Goal: Task Accomplishment & Management: Use online tool/utility

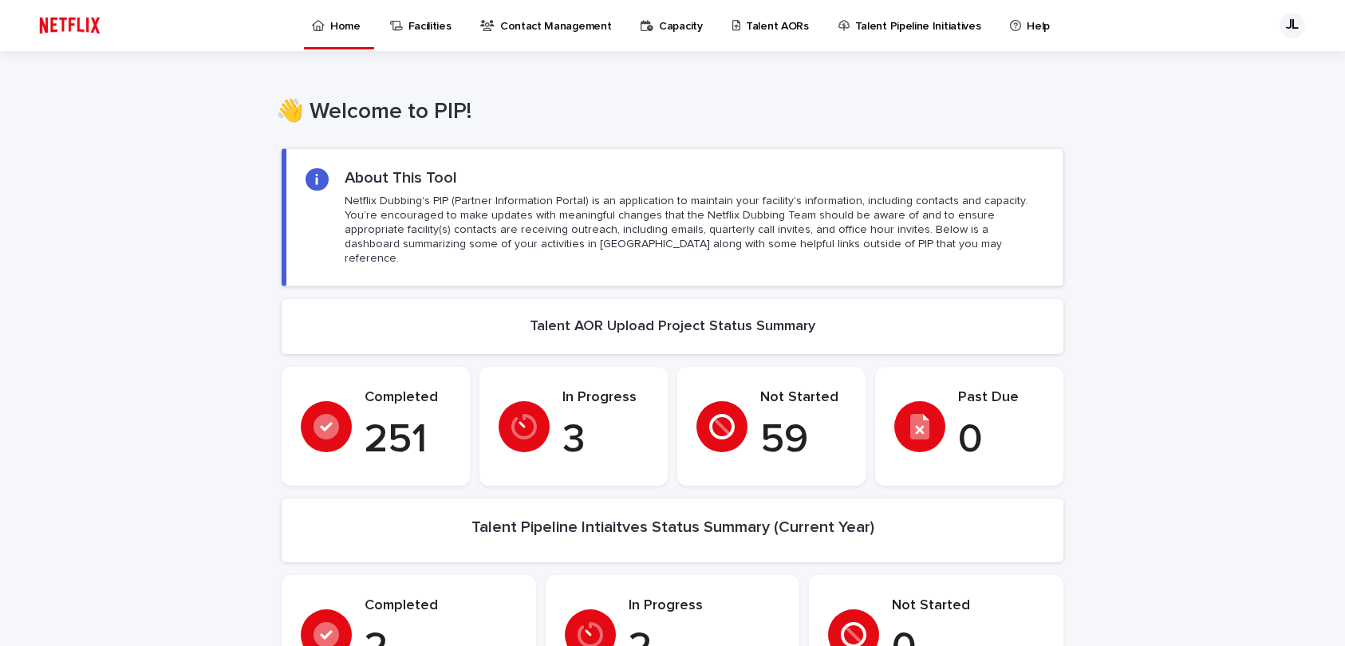
click at [762, 24] on p "Talent AORs" at bounding box center [777, 17] width 63 height 34
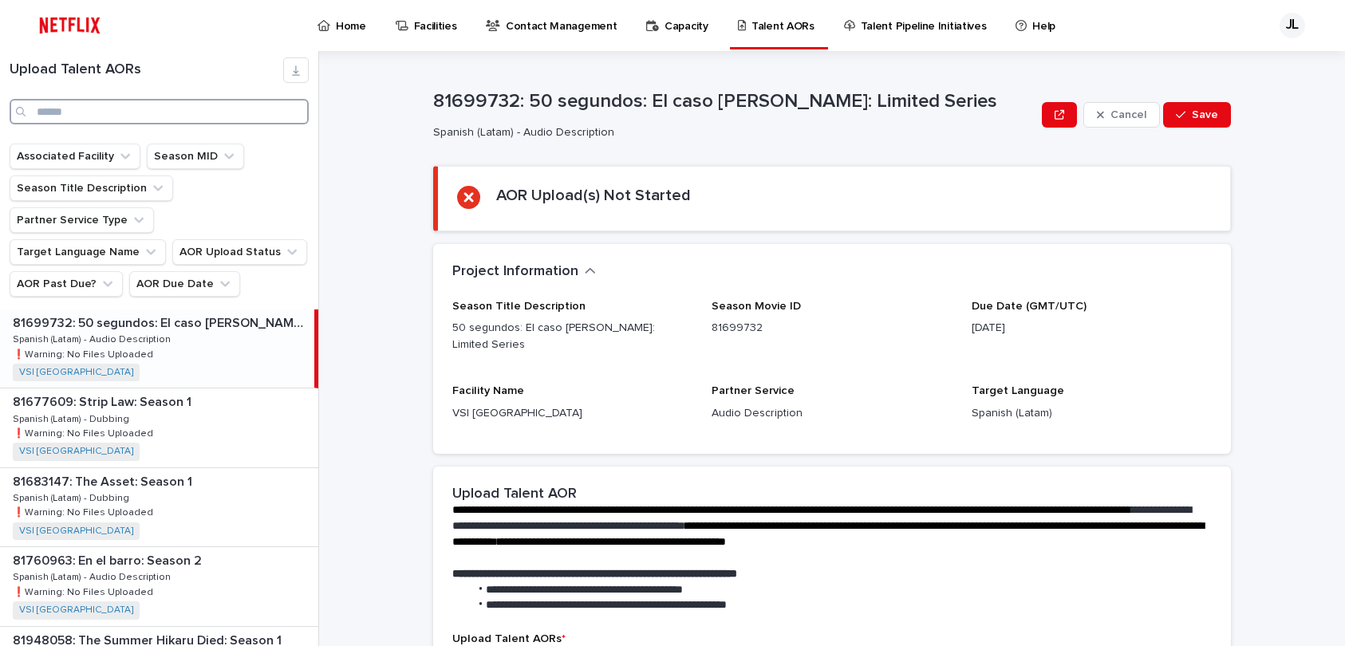
click at [140, 111] on input "Search" at bounding box center [159, 112] width 299 height 26
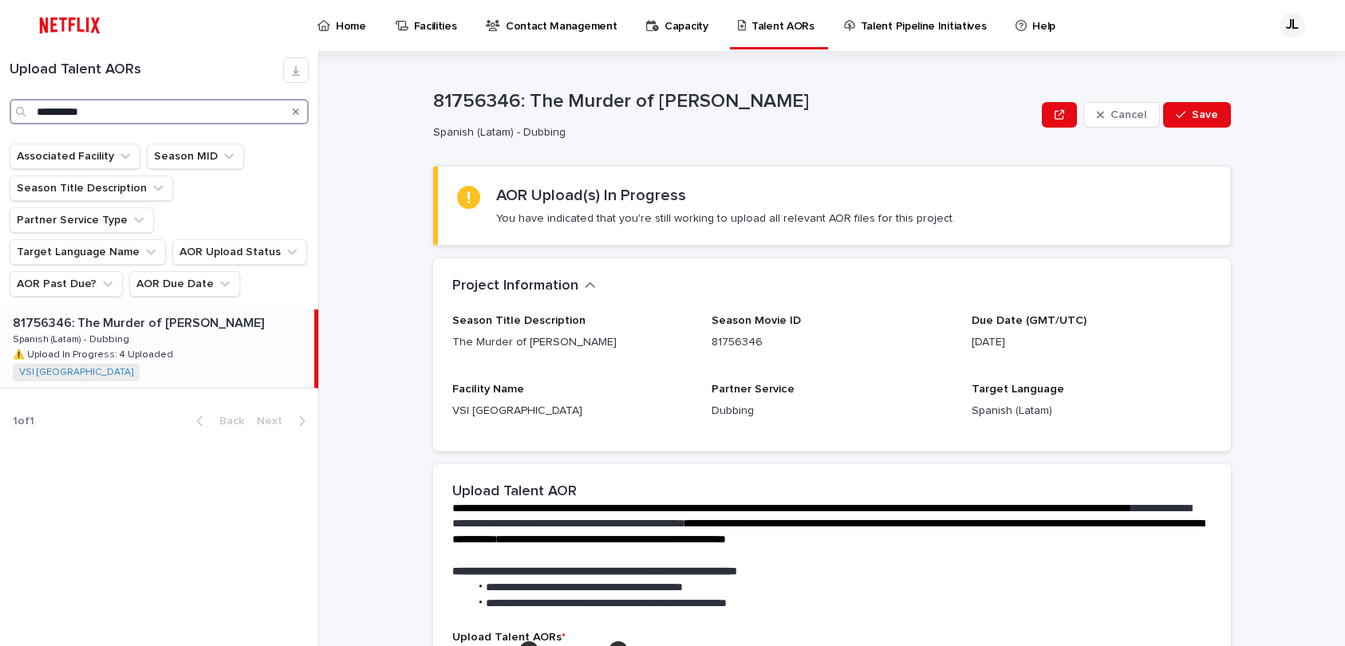
type input "**********"
click at [143, 311] on div "81756346: The Murder of [PERSON_NAME] 81756346: The Murder of [PERSON_NAME] Spa…" at bounding box center [157, 349] width 314 height 78
click at [172, 310] on div "81756346: The Murder of [PERSON_NAME] 81756346: The Murder of [PERSON_NAME] Spa…" at bounding box center [157, 349] width 314 height 78
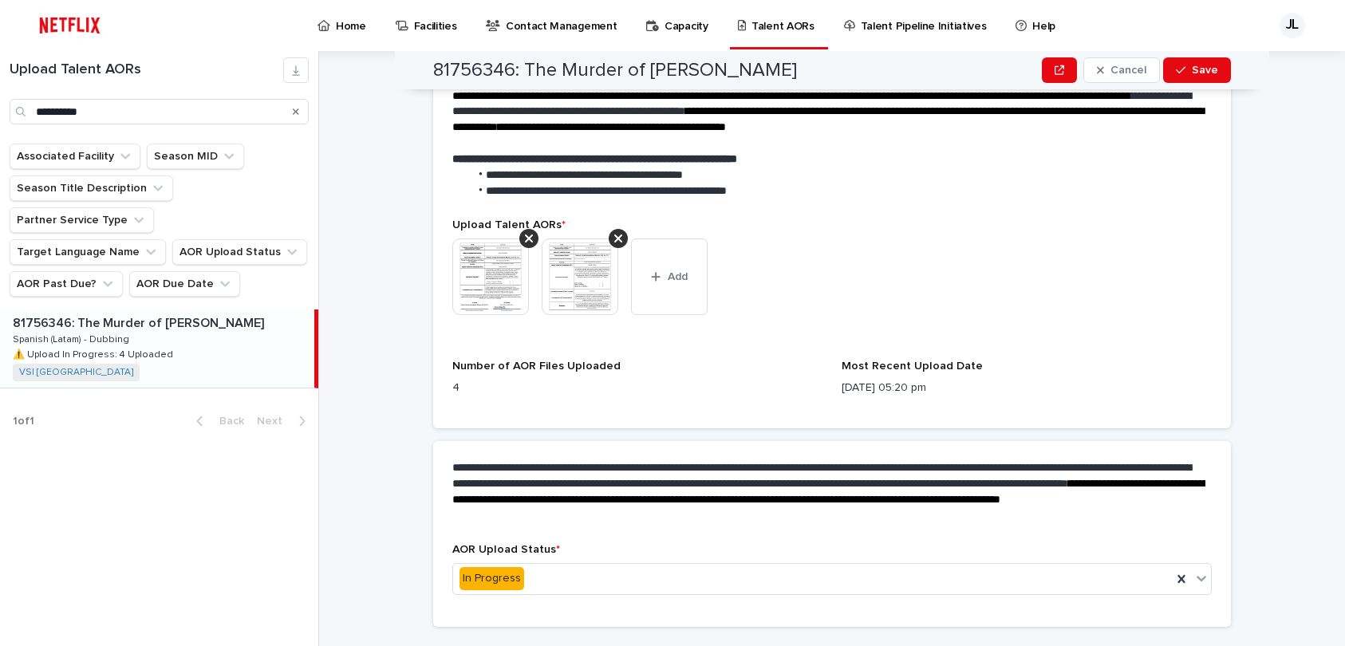
scroll to position [447, 0]
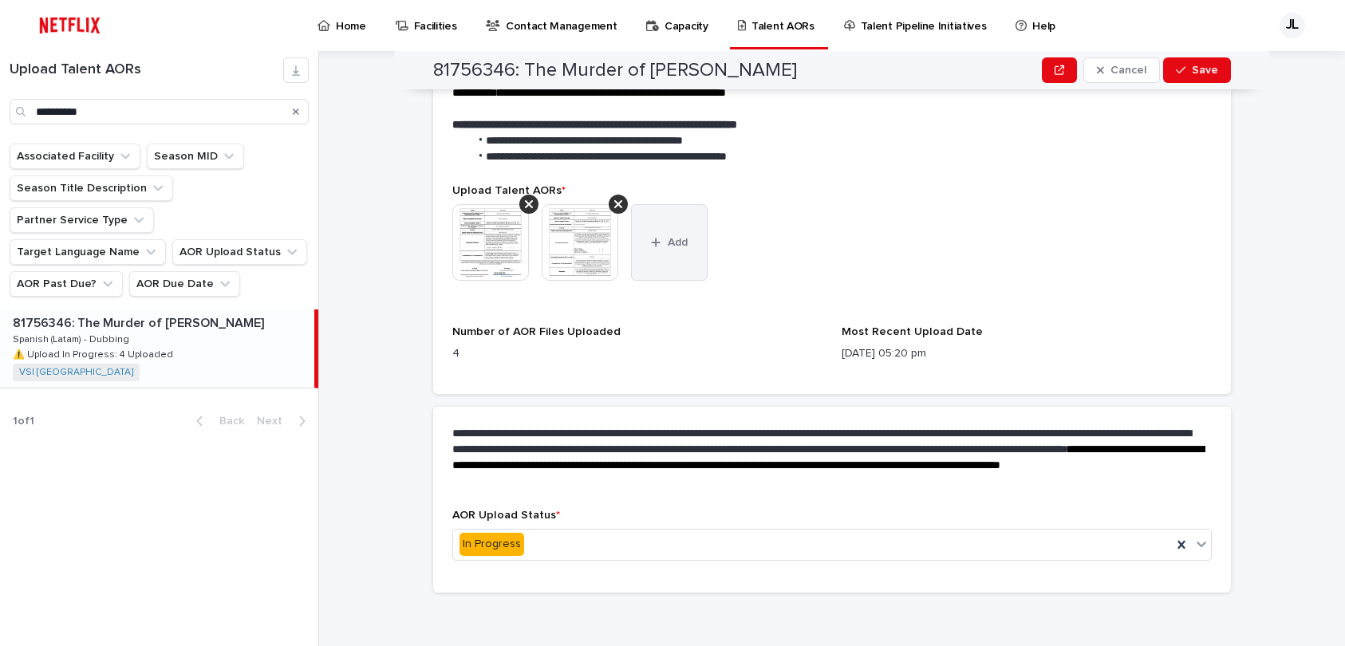
click at [668, 244] on span "Add" at bounding box center [678, 242] width 20 height 11
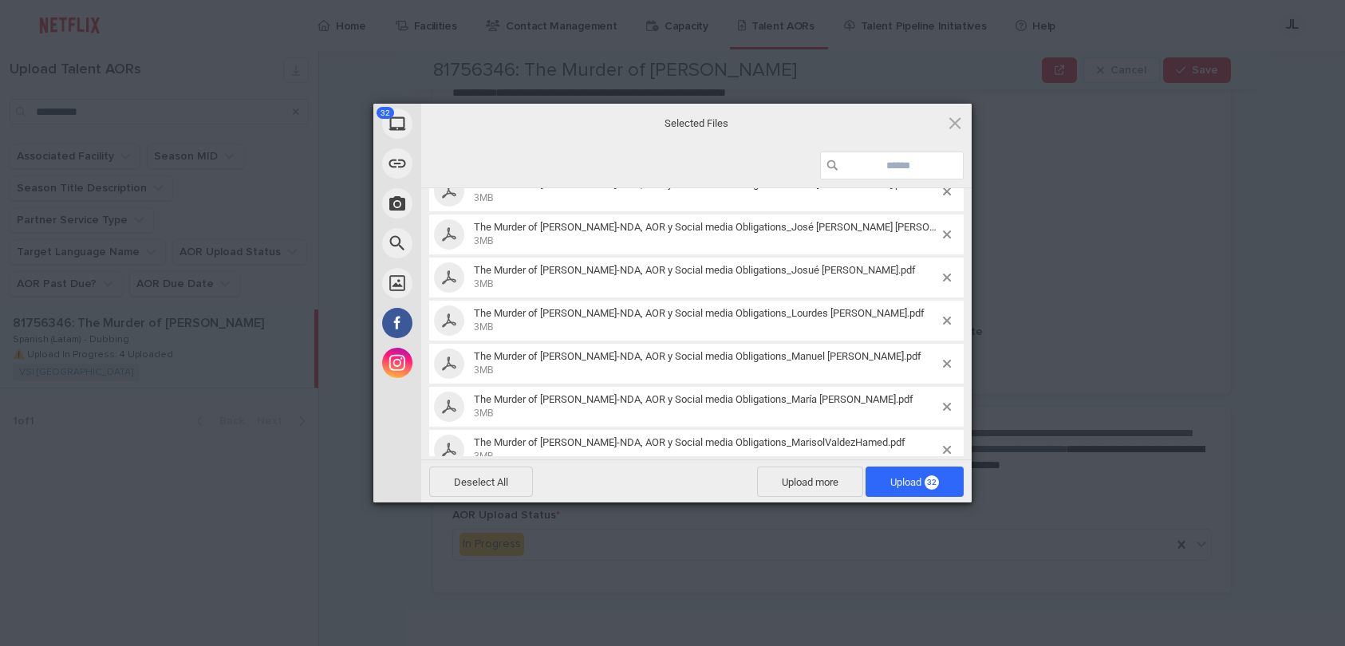
scroll to position [1159, 0]
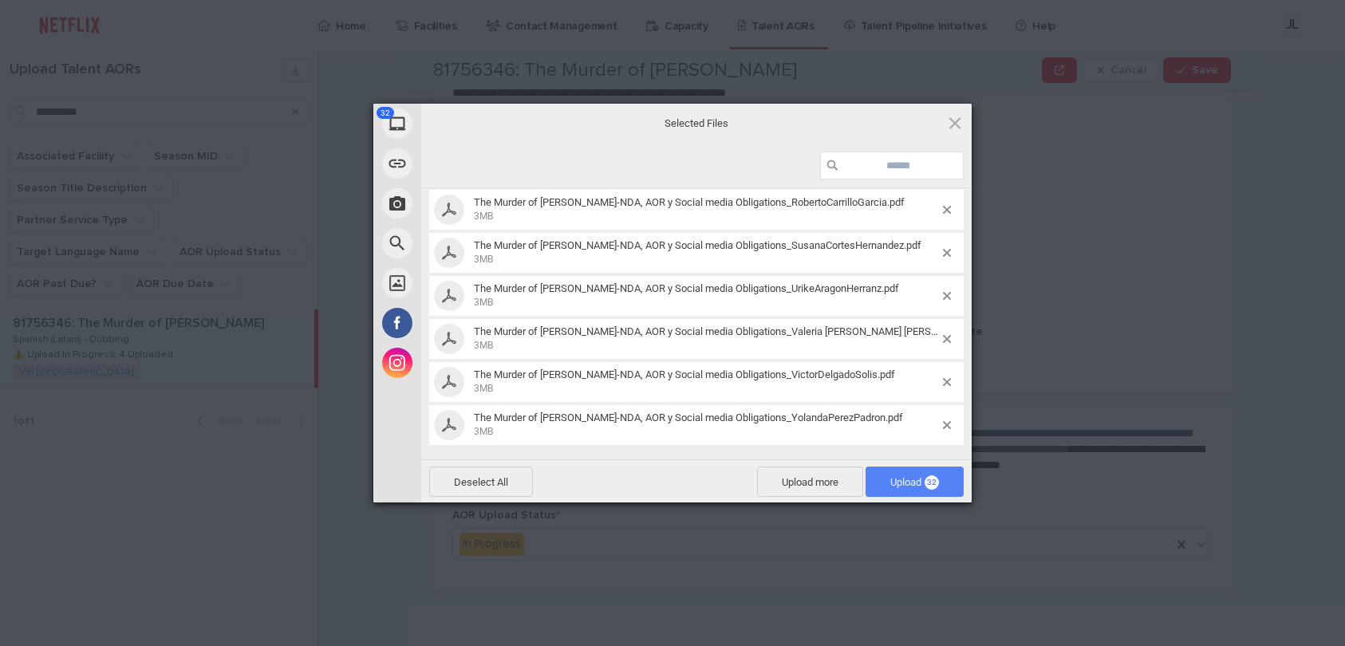
click at [907, 484] on span "Upload 32" at bounding box center [914, 482] width 49 height 12
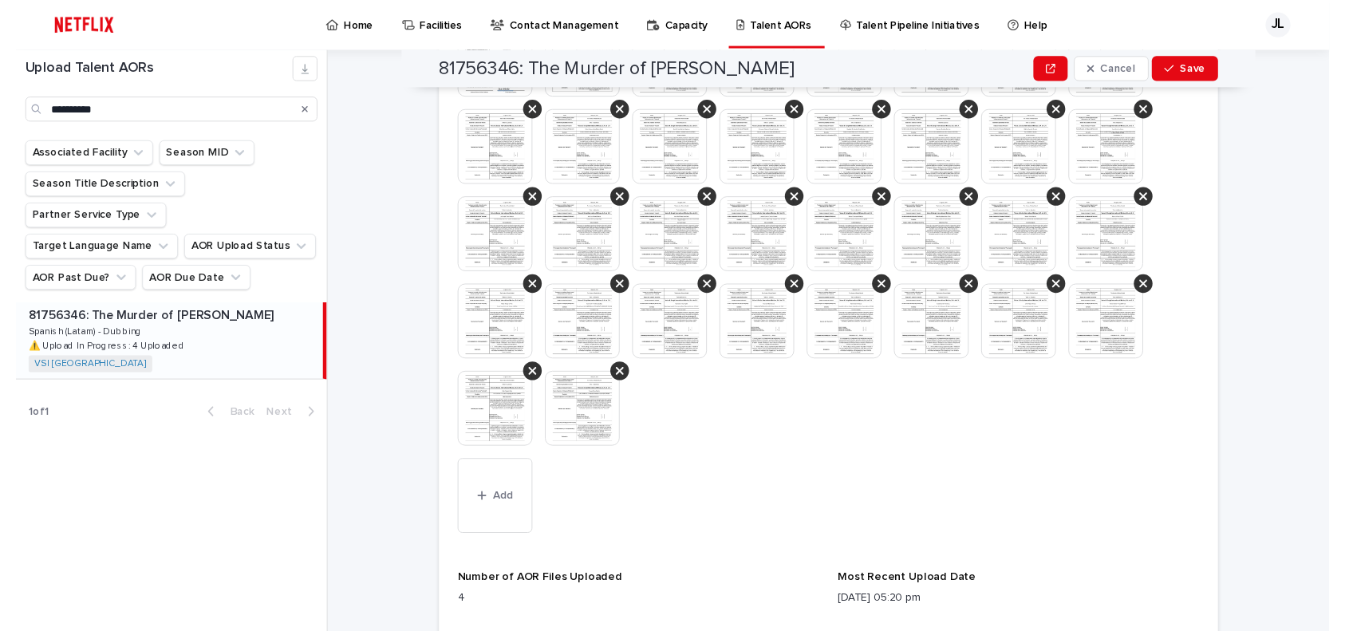
scroll to position [637, 0]
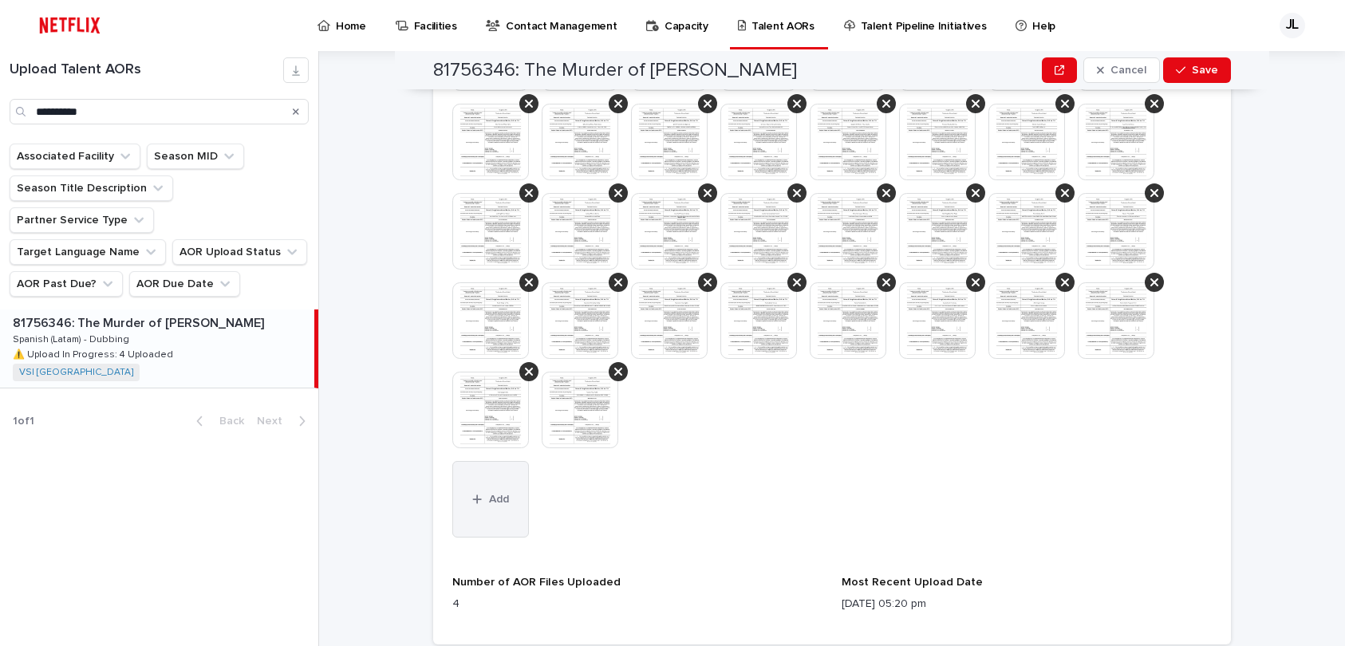
click at [489, 500] on span "Add" at bounding box center [499, 499] width 20 height 11
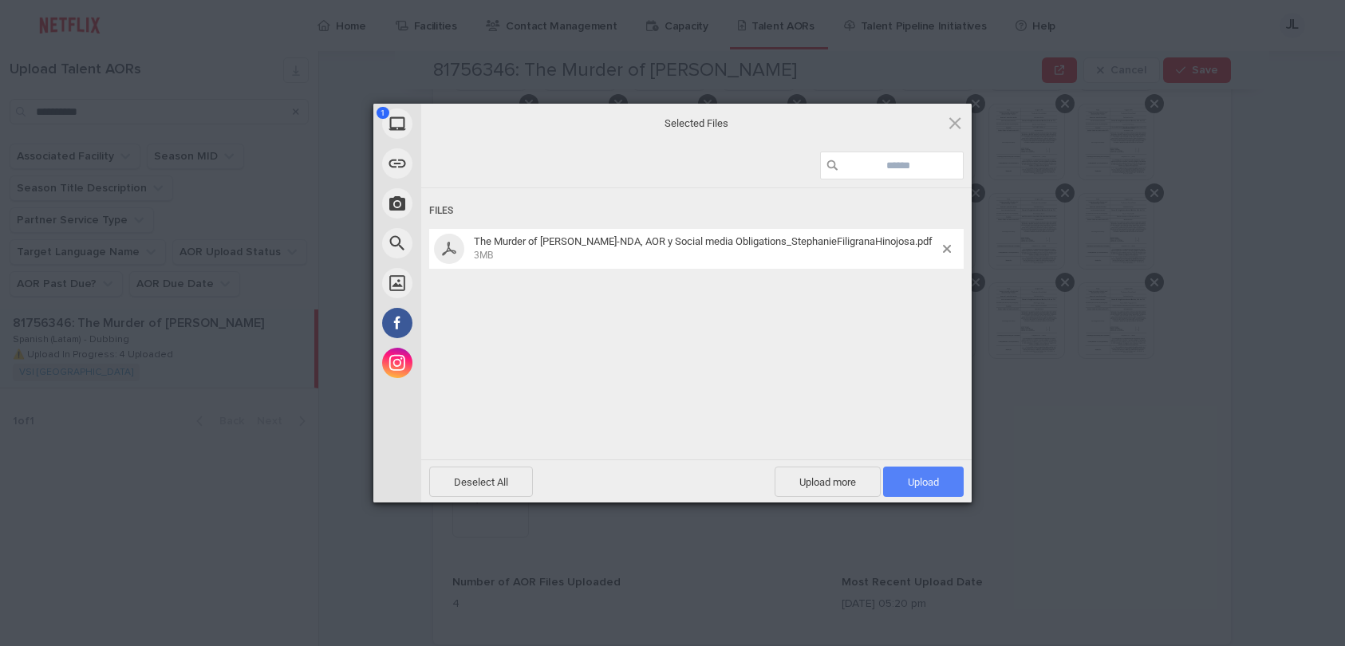
click at [922, 478] on span "Upload 1" at bounding box center [923, 482] width 31 height 12
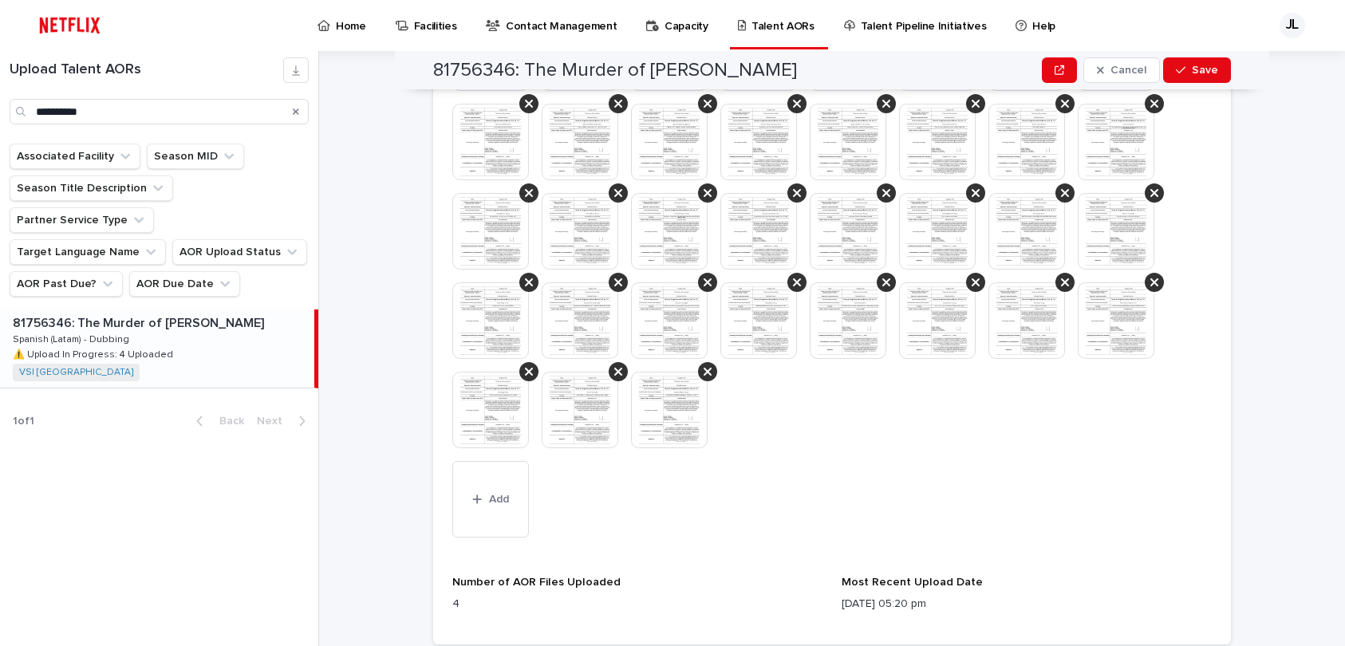
click at [643, 403] on img at bounding box center [669, 410] width 77 height 77
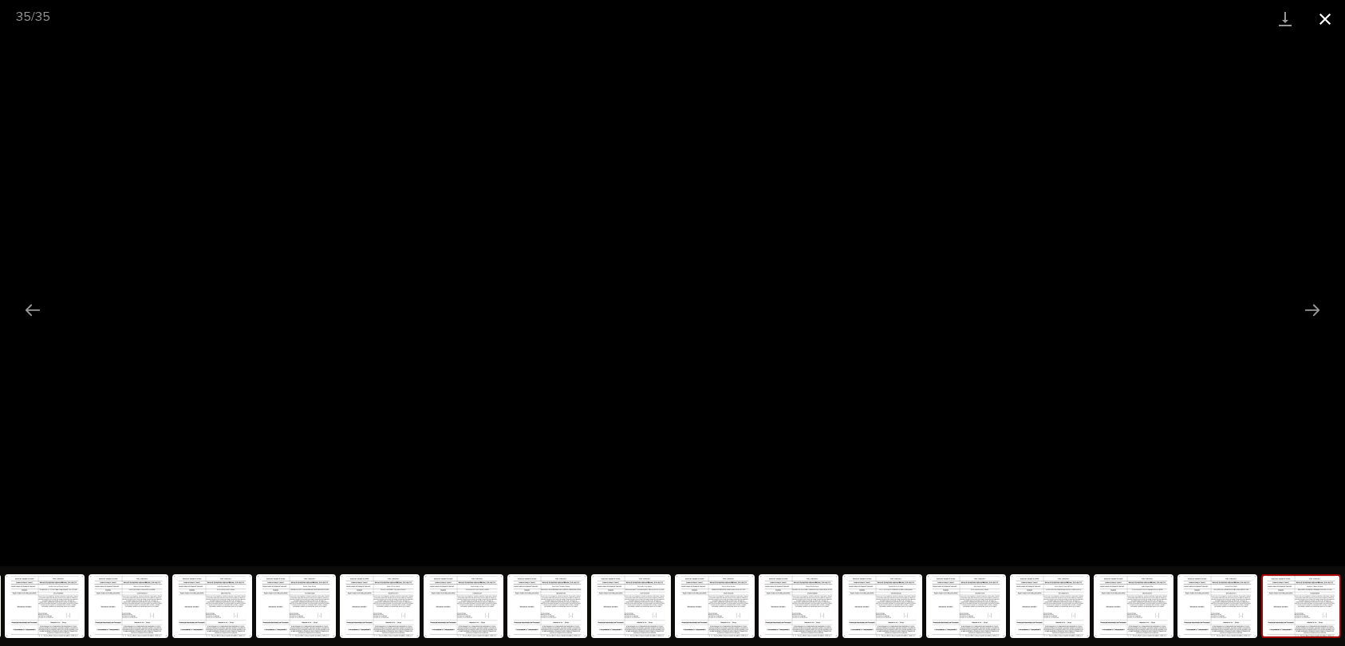
click at [1328, 21] on button "Close gallery" at bounding box center [1325, 19] width 40 height 38
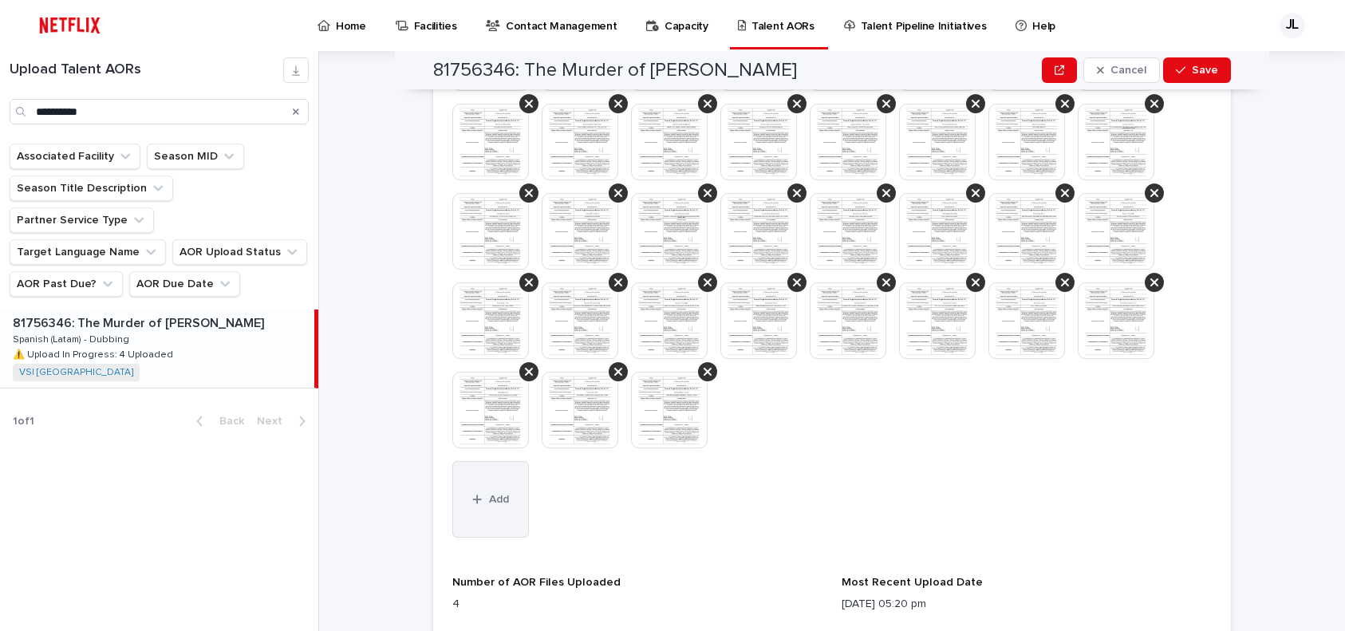
click at [492, 515] on button "Add" at bounding box center [490, 499] width 77 height 77
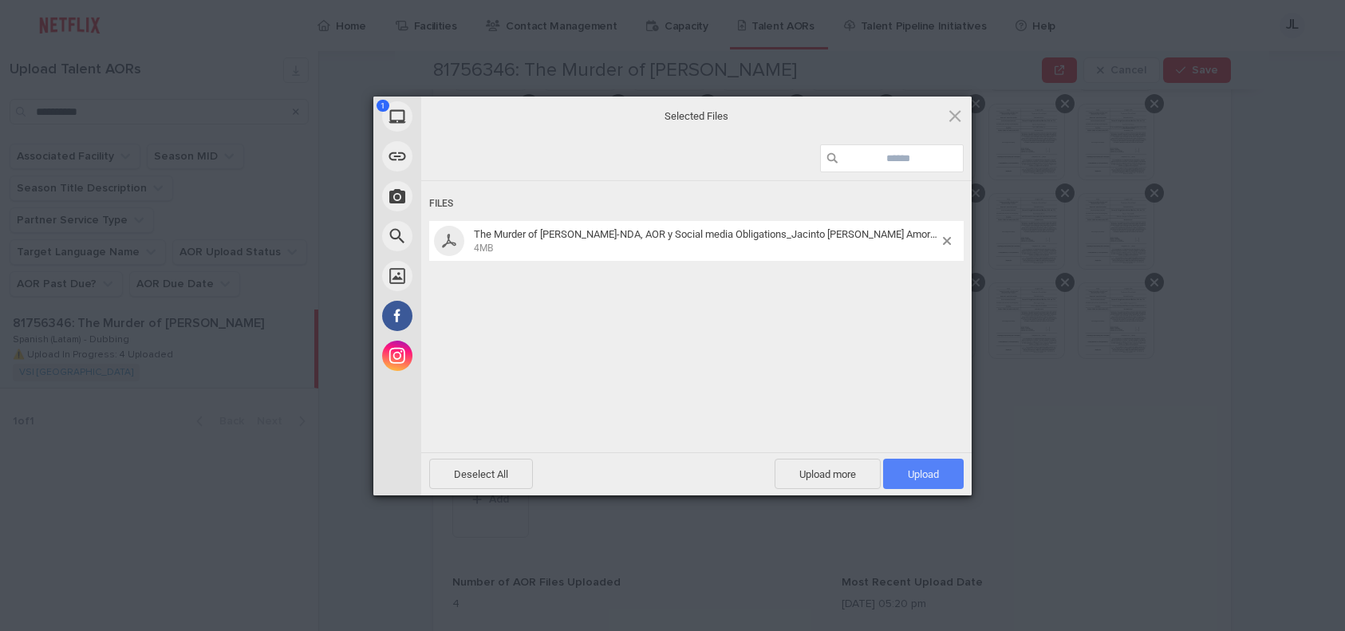
click at [900, 470] on span "Upload 1" at bounding box center [923, 474] width 81 height 30
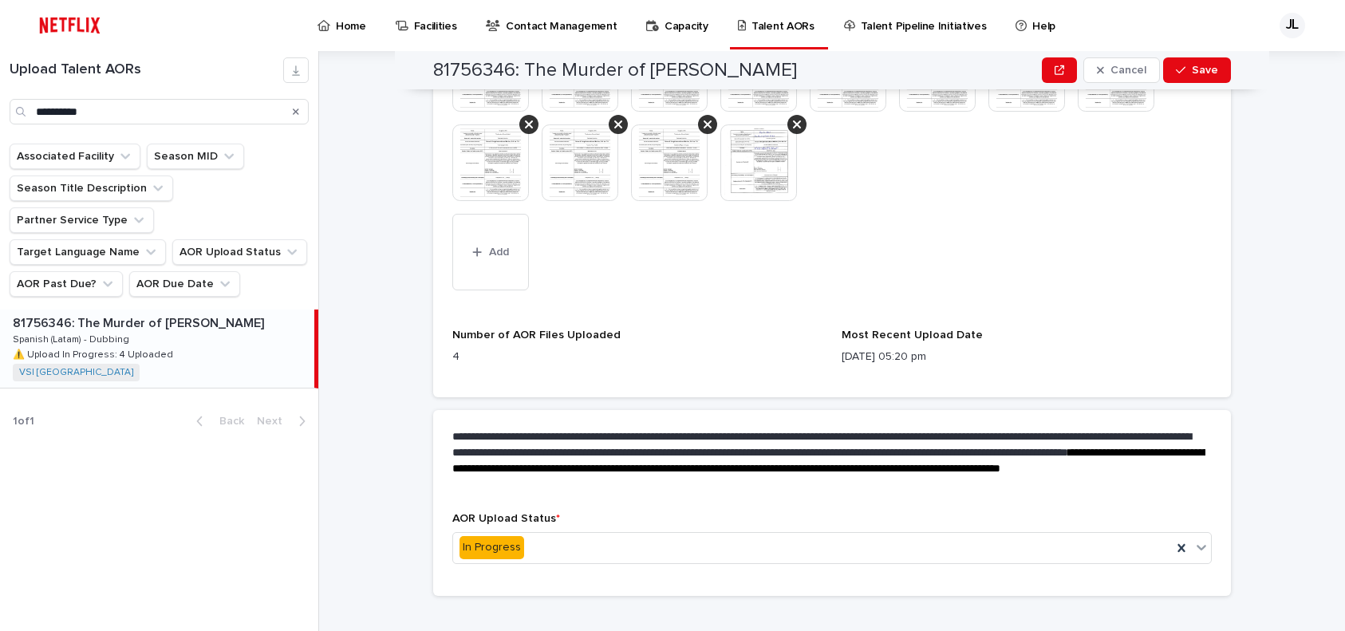
scroll to position [906, 0]
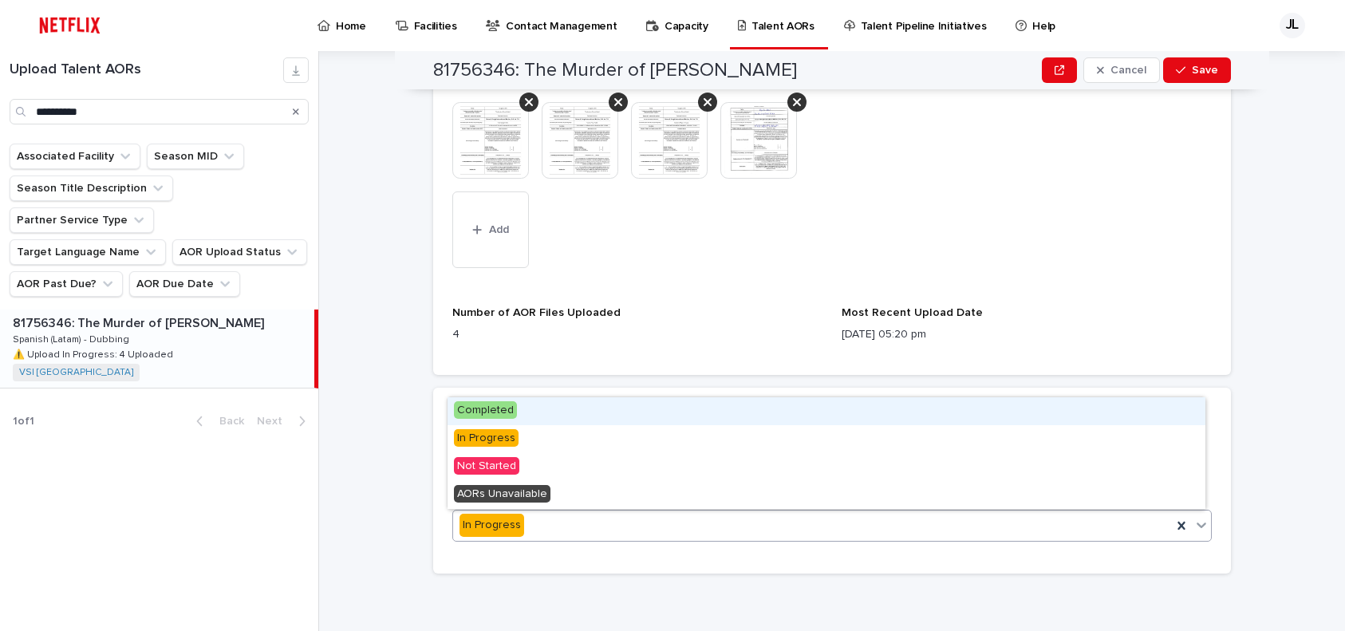
click at [1201, 527] on icon at bounding box center [1202, 525] width 16 height 16
click at [556, 417] on div "Completed" at bounding box center [827, 411] width 758 height 28
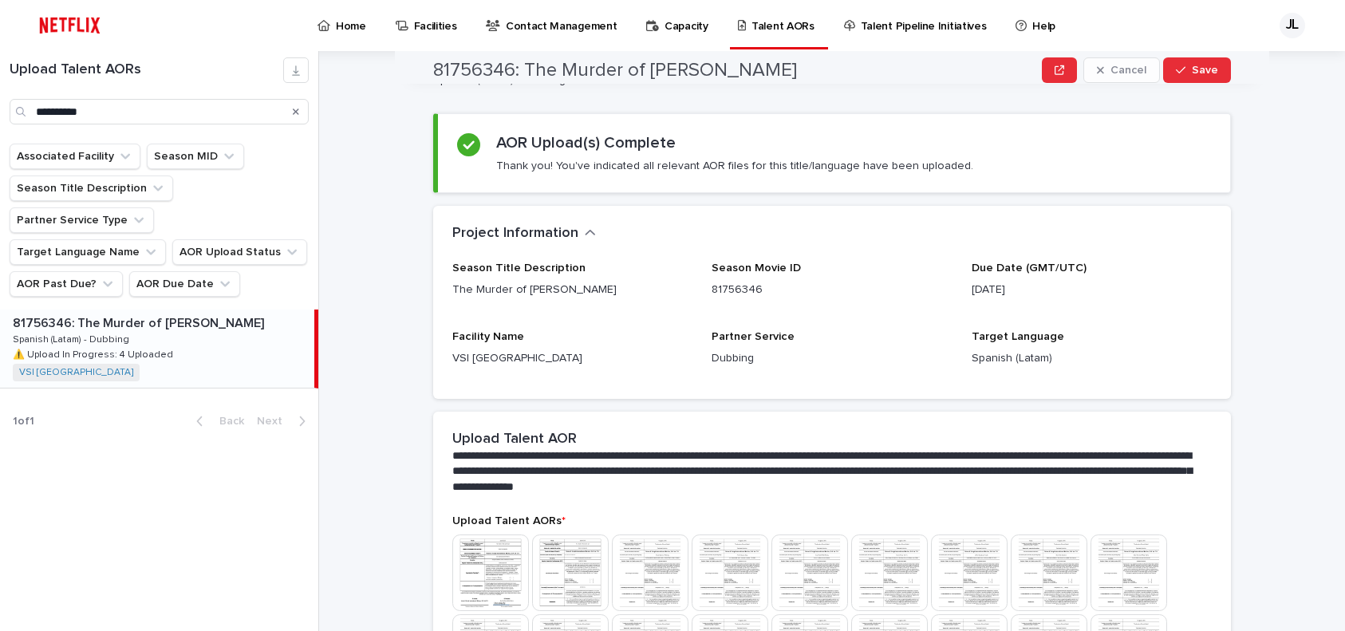
scroll to position [0, 0]
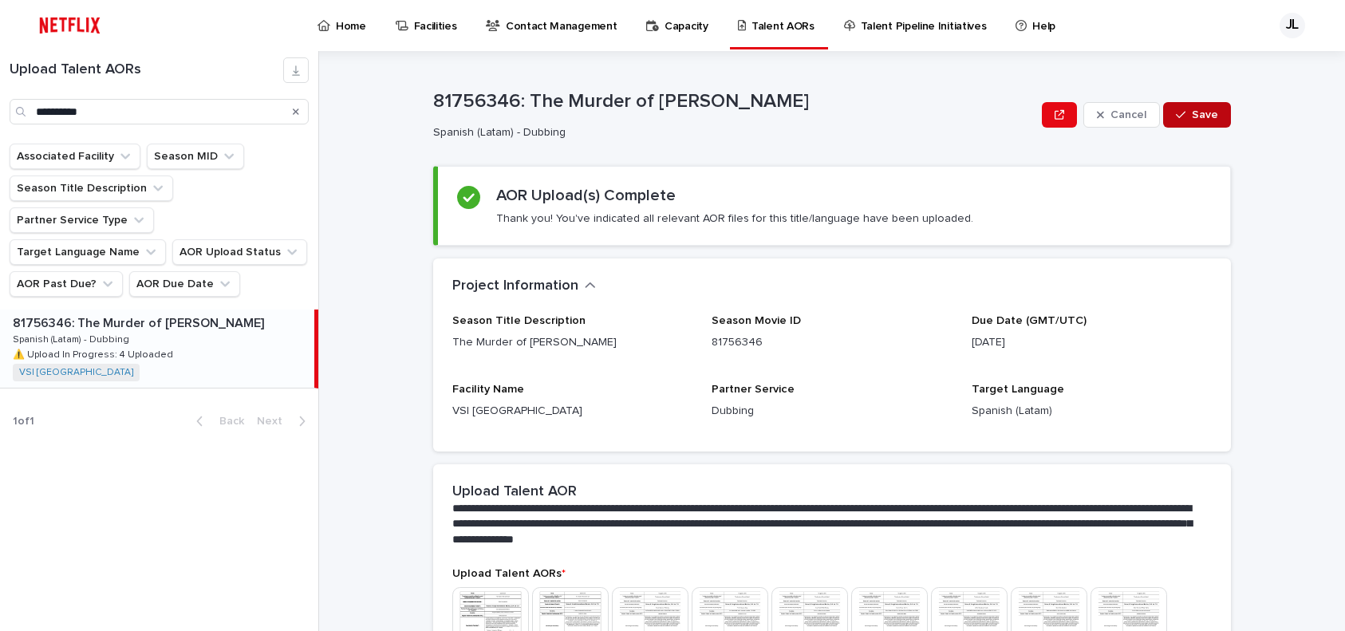
click at [1194, 119] on span "Save" at bounding box center [1205, 114] width 26 height 11
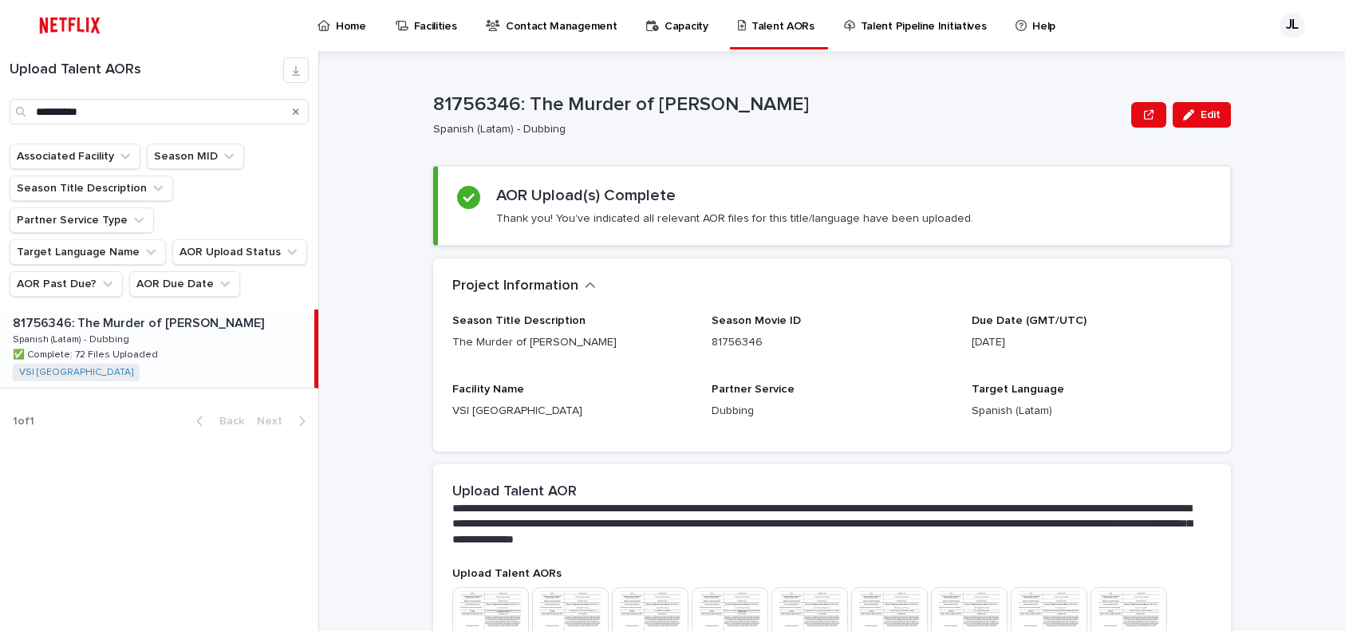
click at [291, 111] on div "Search" at bounding box center [296, 112] width 26 height 26
click at [297, 113] on icon "Search" at bounding box center [296, 112] width 6 height 6
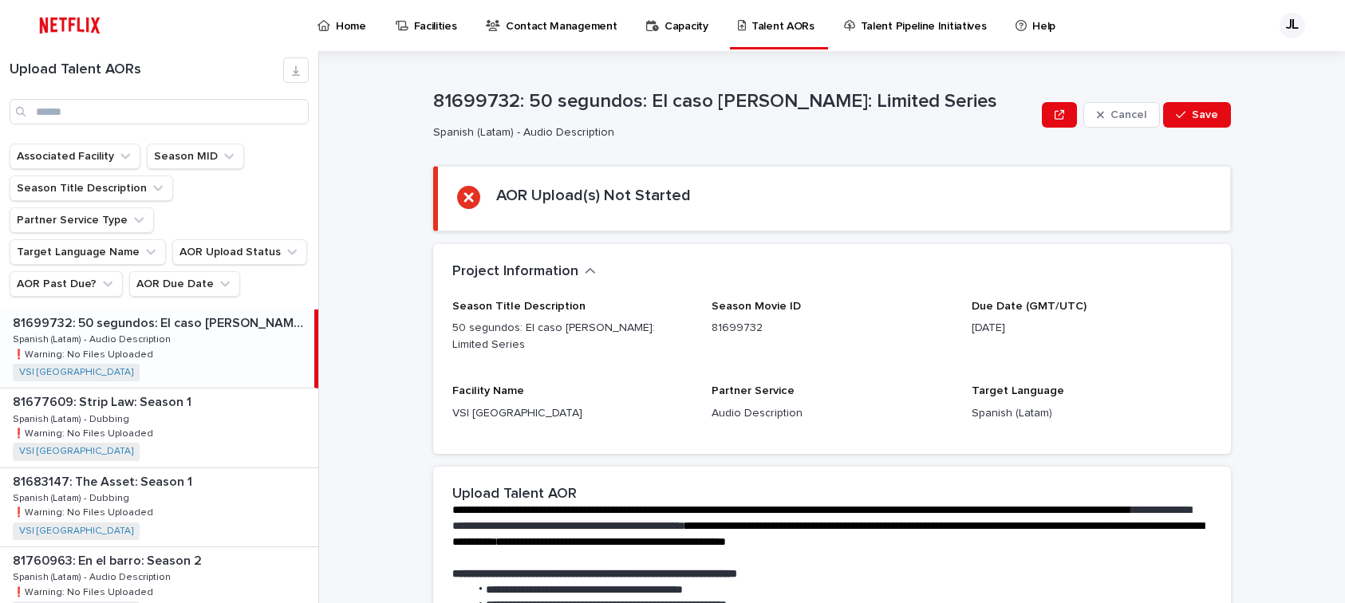
click at [348, 28] on p "Home" at bounding box center [351, 17] width 30 height 34
